Goal: Use online tool/utility: Use online tool/utility

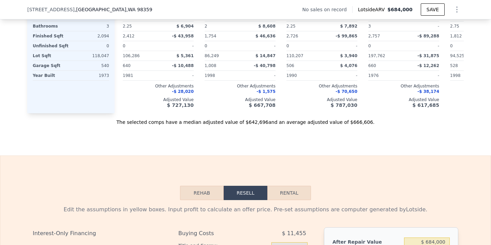
scroll to position [860, 0]
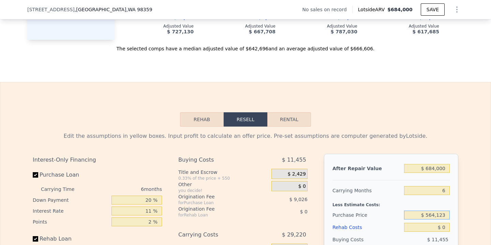
click at [436, 216] on input "$ 564,123" at bounding box center [427, 215] width 46 height 9
type input "$ 1"
type input "$ 450,000"
click at [446, 227] on input "$ 0" at bounding box center [427, 227] width 46 height 9
type input "$ 151,350"
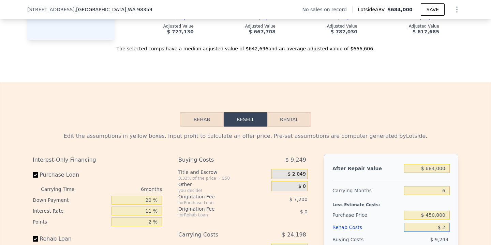
type input "$ 25"
type input "$ 151,325"
type input "$ 250"
type input "$ 151,084"
type input "$ 2,500"
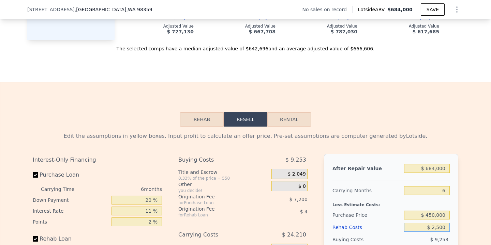
type input "$ 148,702"
type input "$ 25,000"
type input "$ 124,852"
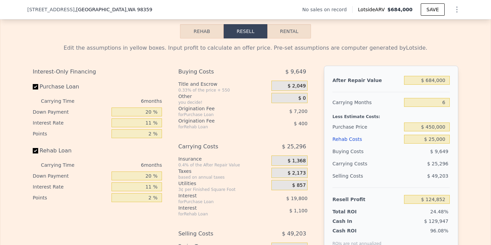
click at [479, 219] on div "Edit the assumptions in yellow boxes. Input profit to calculate an offer price.…" at bounding box center [245, 166] width 490 height 254
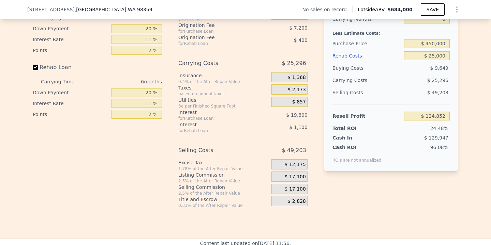
type input "$ 0"
type input "$ 29,999"
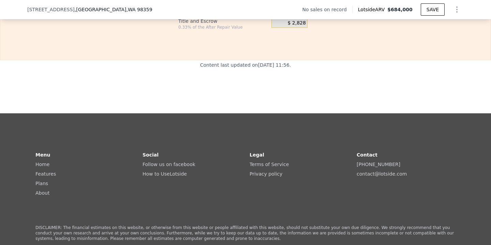
scroll to position [672, 0]
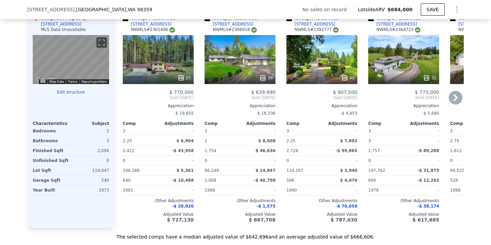
click at [456, 99] on icon at bounding box center [455, 97] width 4 height 7
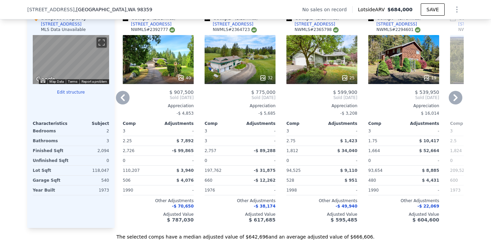
click at [456, 99] on icon at bounding box center [455, 97] width 4 height 7
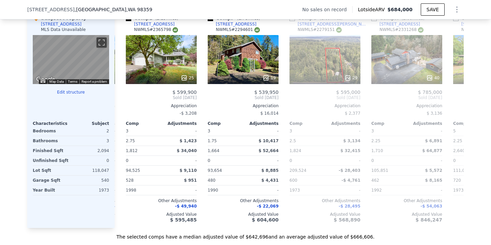
scroll to position [0, 327]
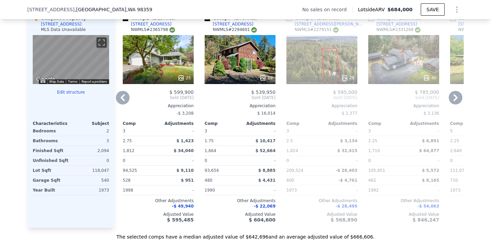
click at [456, 99] on icon at bounding box center [455, 97] width 4 height 7
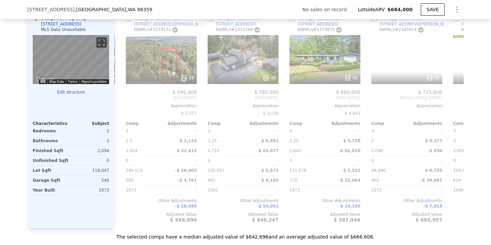
scroll to position [0, 491]
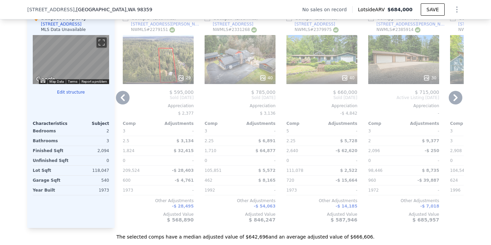
click at [126, 92] on div "$ 595,000" at bounding box center [158, 92] width 71 height 5
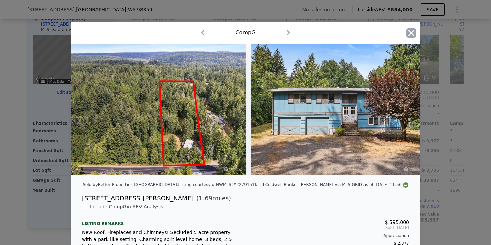
click at [415, 35] on icon "button" at bounding box center [411, 33] width 10 height 10
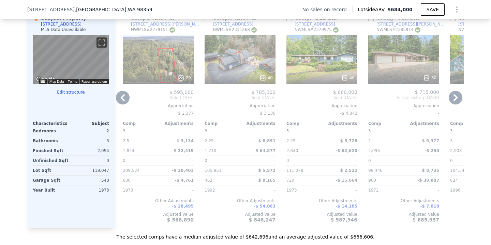
click at [127, 95] on icon at bounding box center [123, 98] width 14 height 14
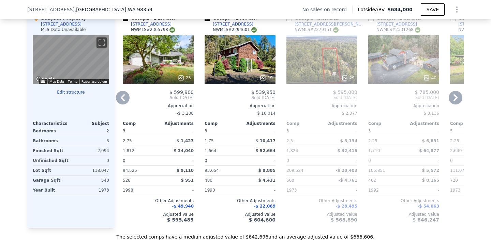
click at [122, 101] on icon at bounding box center [123, 98] width 14 height 14
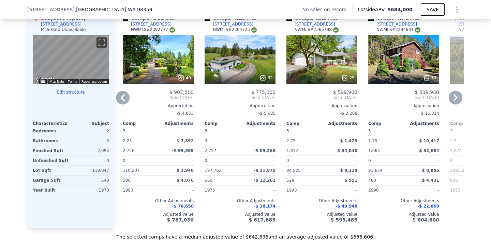
click at [122, 101] on icon at bounding box center [123, 98] width 14 height 14
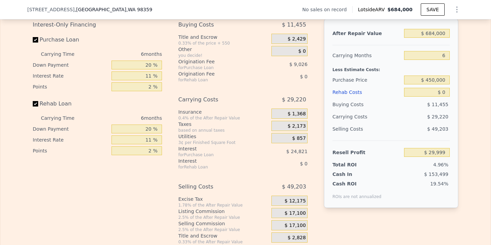
scroll to position [919, 0]
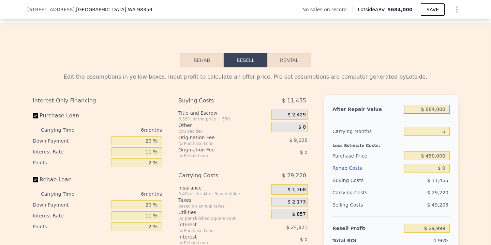
click at [435, 107] on input "$ 684,000" at bounding box center [427, 109] width 46 height 9
type input "$ 6,000"
type input "-$ 598,419"
type input "$ 67,000"
type input "-$ 541,880"
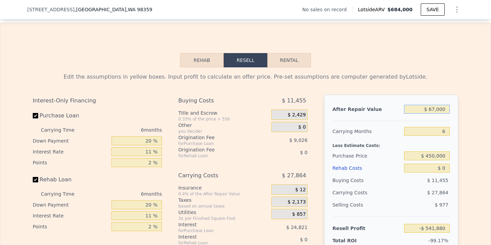
type input "$ 670,000"
type input "$ 17,023"
type input "$ 67,000"
type input "-$ 541,880"
type input "$ 6,000"
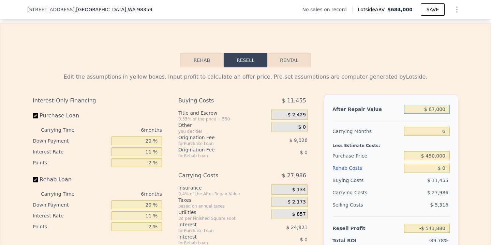
type input "-$ 598,419"
type input "$ 000"
type input "-$ 603,980"
type input "$ 7,000"
type input "-$ 597,492"
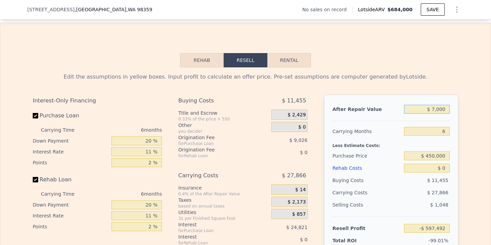
type input "$ 70,000"
type input "-$ 539,099"
type input "$ 700,000"
type input "$ 44,829"
type input "$ 700,000"
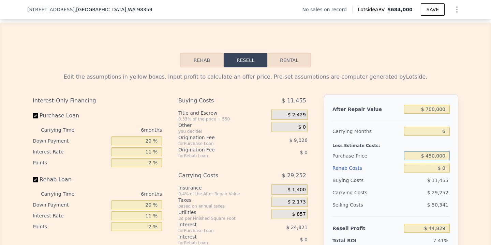
click at [433, 155] on input "$ 450,000" at bounding box center [427, 156] width 46 height 9
click at [448, 166] on input "$ 0" at bounding box center [427, 168] width 46 height 9
type input "$ 166,180"
type input "$ 6"
type input "$ 166,174"
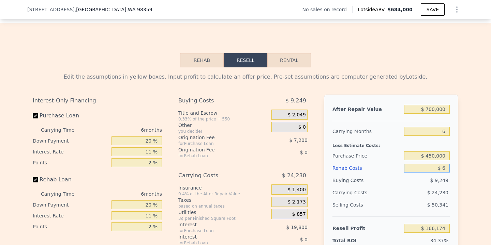
type input "$ 65"
type input "$ 166,114"
type input "$ 650"
type input "$ 165,490"
type input "$ 6,500"
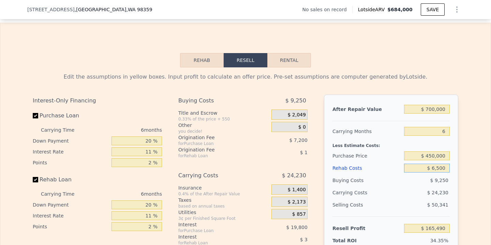
type input "$ 159,288"
type input "$ 65,000"
type input "$ 97,278"
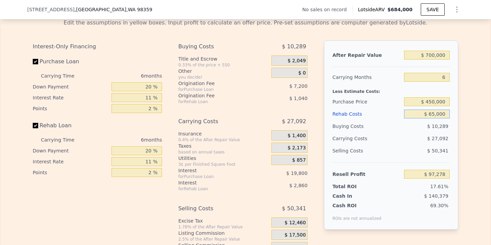
scroll to position [974, 0]
type input "$ 65,000"
click at [466, 141] on div "Edit the assumptions in yellow boxes. Input profit to calculate an offer price.…" at bounding box center [245, 140] width 490 height 254
type input "$ 684,000"
type input "$ 0"
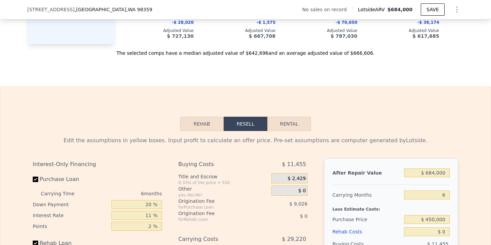
scroll to position [1002, 0]
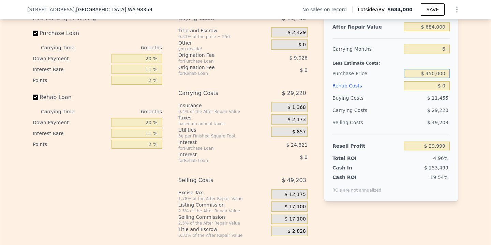
click at [435, 70] on input "$ 450,000" at bounding box center [427, 73] width 46 height 9
click at [444, 85] on input "$ 0" at bounding box center [427, 85] width 46 height 9
type input "$ 151,350"
type input "$ 06"
type input "$ 151,344"
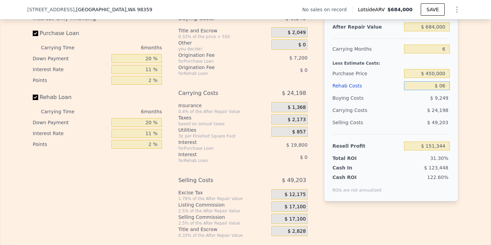
type input "$ 065"
type input "$ 151,284"
type input "$ 0650"
type input "$ 150,660"
type input "$ 06,500"
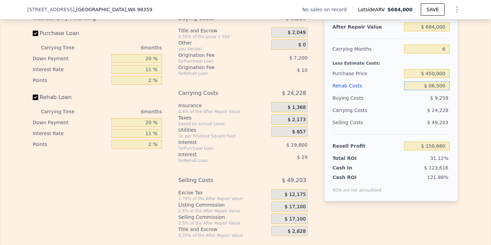
type input "$ 144,458"
type input "$ 065,000"
type input "$ 82,448"
type input "$ 0650,000"
type input "-$ 537,652"
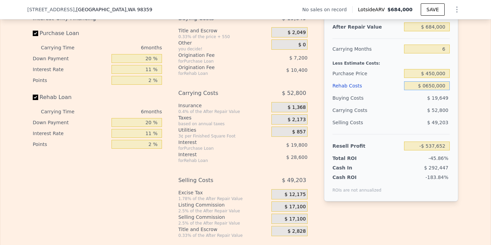
type input "$ 065,000"
type input "$ 82,448"
click at [432, 72] on input "$ 450,000" at bounding box center [427, 73] width 46 height 9
type input "$ 65,000"
type input "$ 400,000"
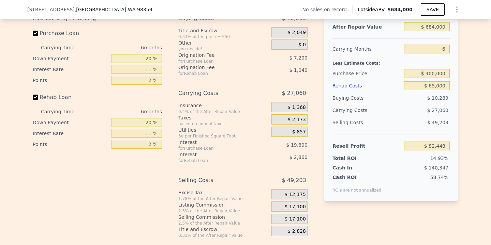
click at [469, 134] on div "Edit the assumptions in yellow boxes. Input profit to calculate an offer price.…" at bounding box center [245, 112] width 490 height 254
type input "$ 135,617"
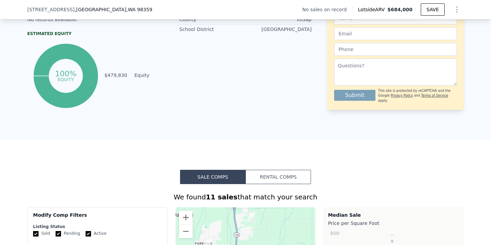
scroll to position [117, 0]
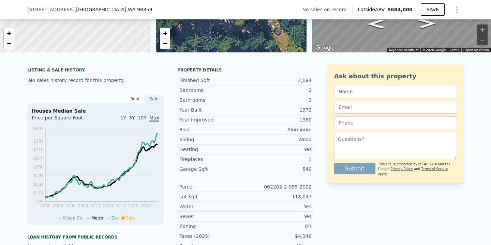
type input "$ 0"
type input "$ 29,999"
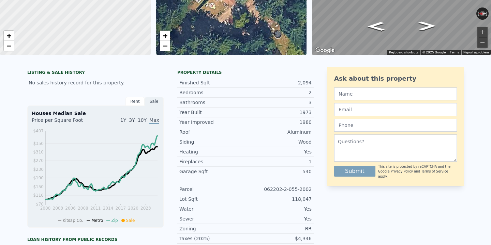
scroll to position [0, 0]
